Goal: Submit feedback/report problem: Submit feedback/report problem

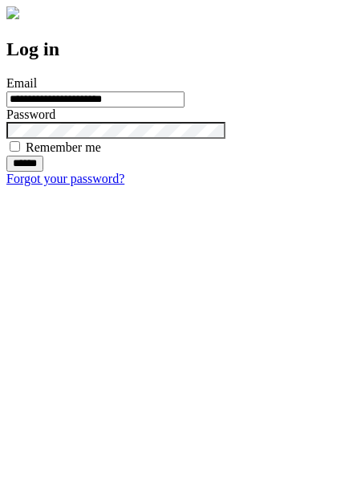
type input "**********"
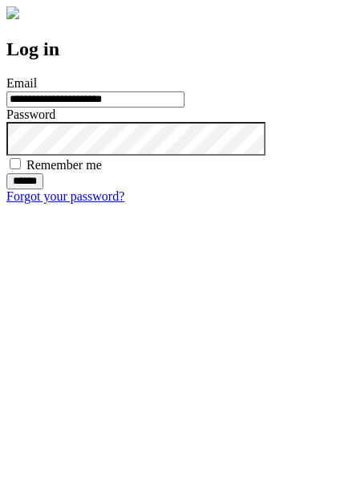
click at [43, 189] on input "******" at bounding box center [24, 181] width 37 height 16
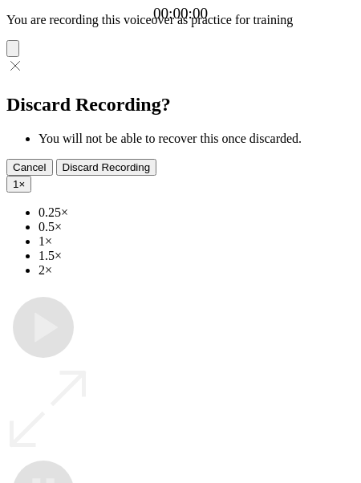
type input "**********"
